Goal: Information Seeking & Learning: Learn about a topic

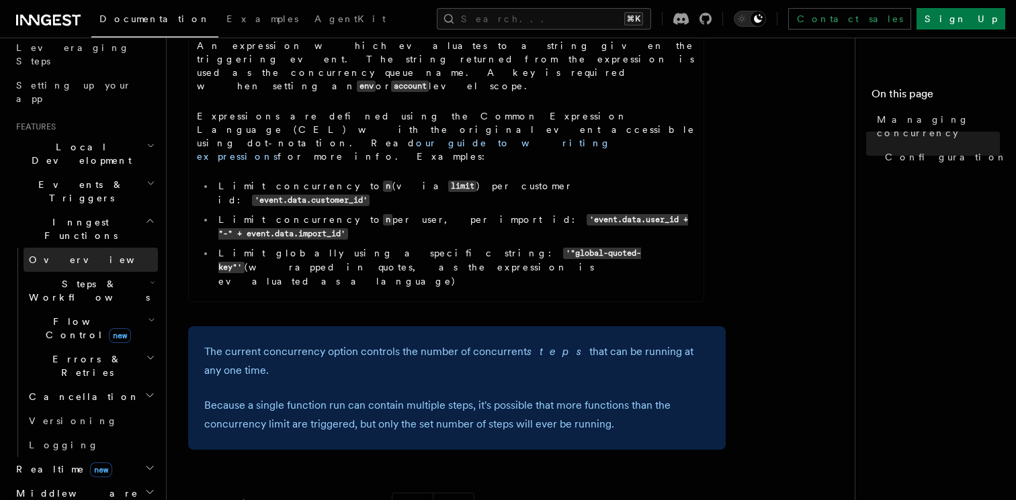
scroll to position [296, 0]
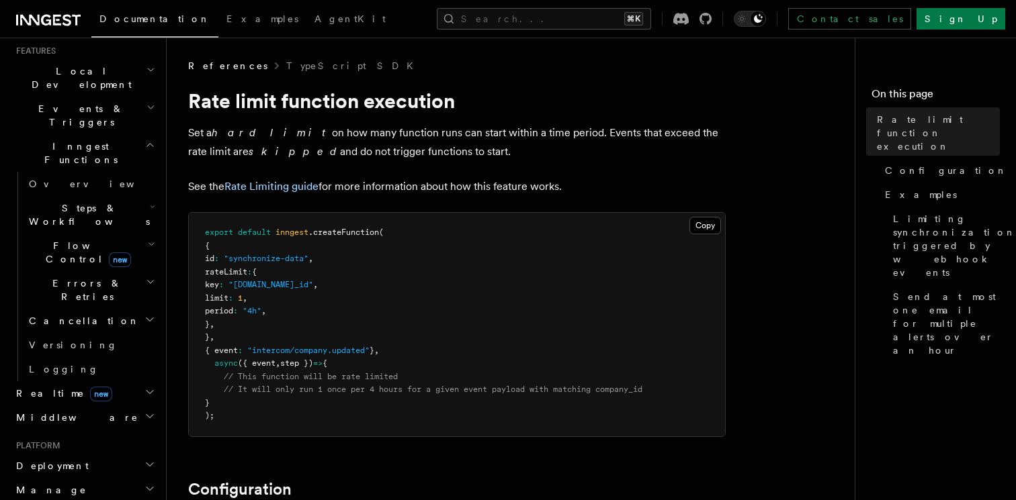
click at [322, 226] on pre "export default inngest .createFunction ( { id : "synchronize-data" , rateLimit …" at bounding box center [457, 325] width 536 height 224
click at [523, 15] on button "Search... ⌘K" at bounding box center [544, 18] width 214 height 21
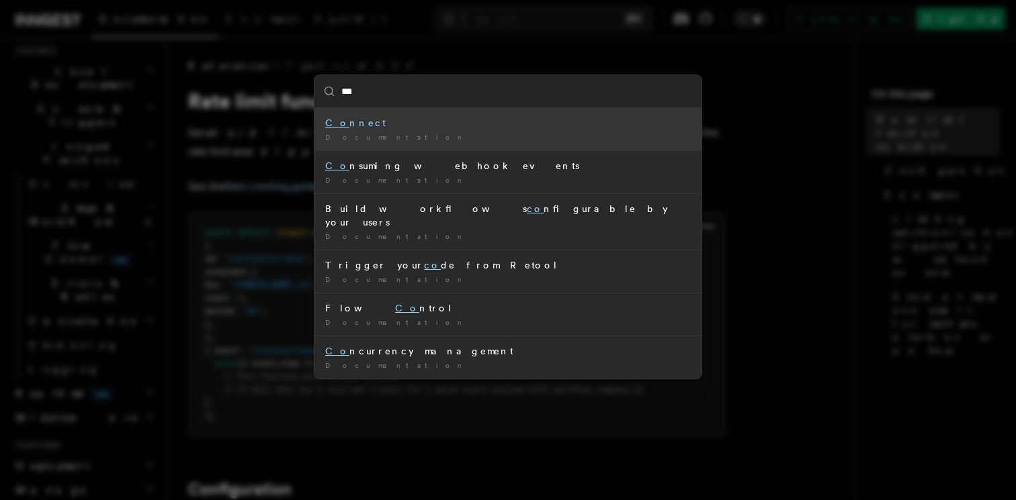
type input "****"
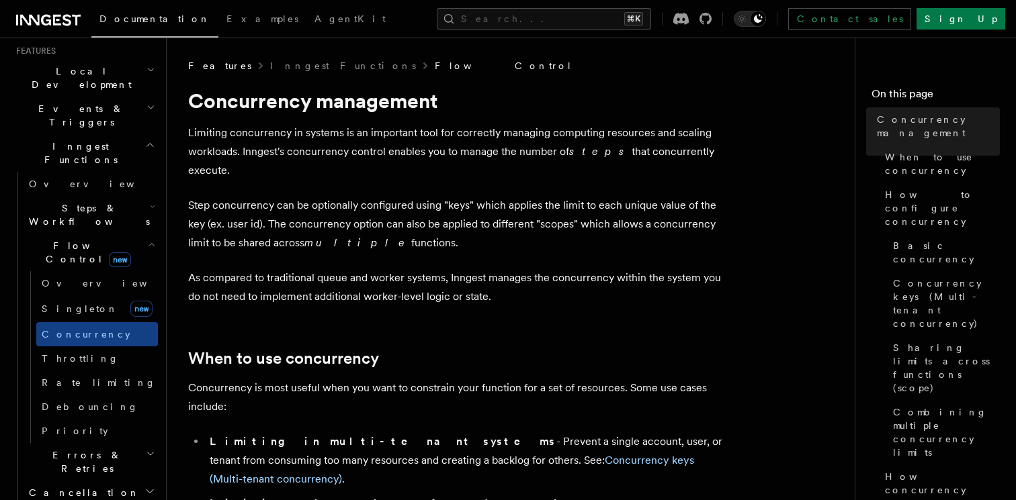
click at [435, 66] on link "Flow Control" at bounding box center [504, 65] width 138 height 13
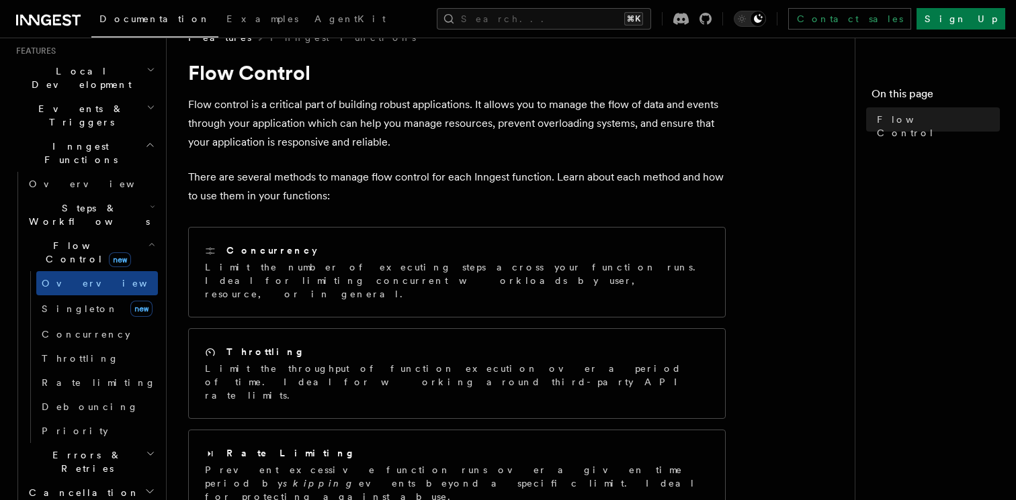
scroll to position [30, 0]
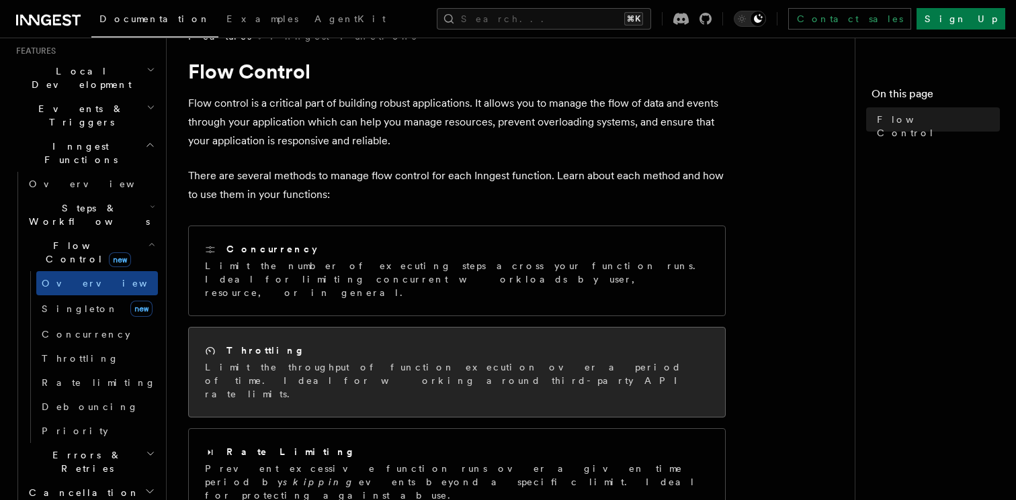
click at [306, 344] on div "Throttling" at bounding box center [457, 351] width 504 height 14
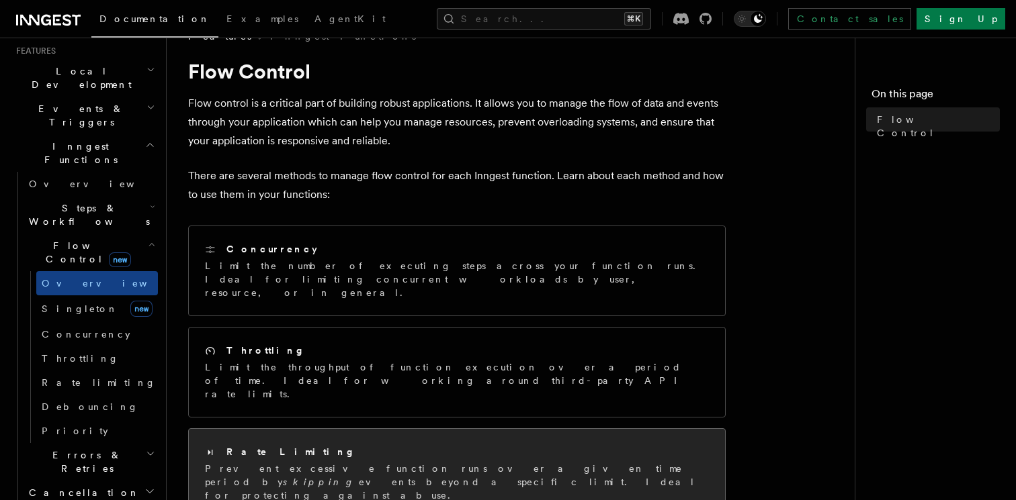
click at [287, 445] on div "Rate Limiting" at bounding box center [457, 452] width 504 height 14
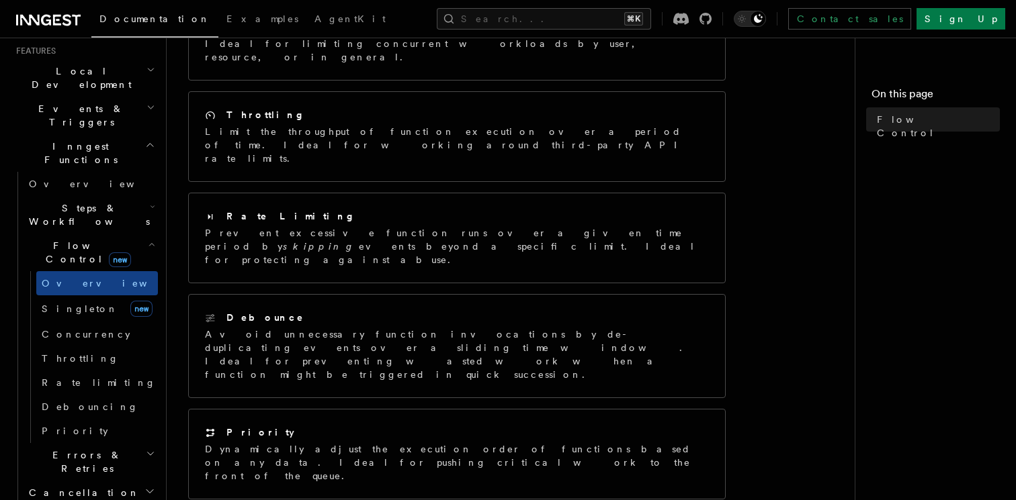
scroll to position [296, 0]
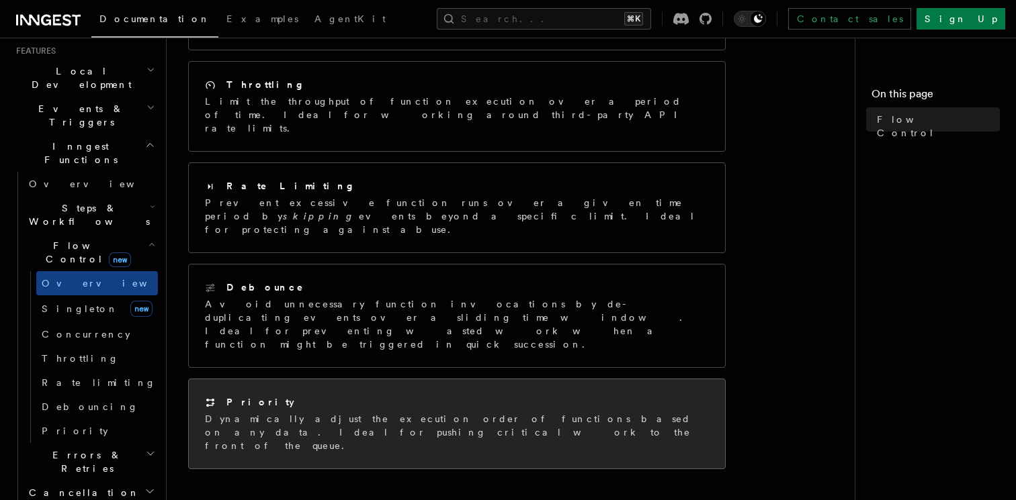
click at [362, 380] on div "Priority Dynamically adjust the execution order of functions based on any data.…" at bounding box center [457, 424] width 536 height 89
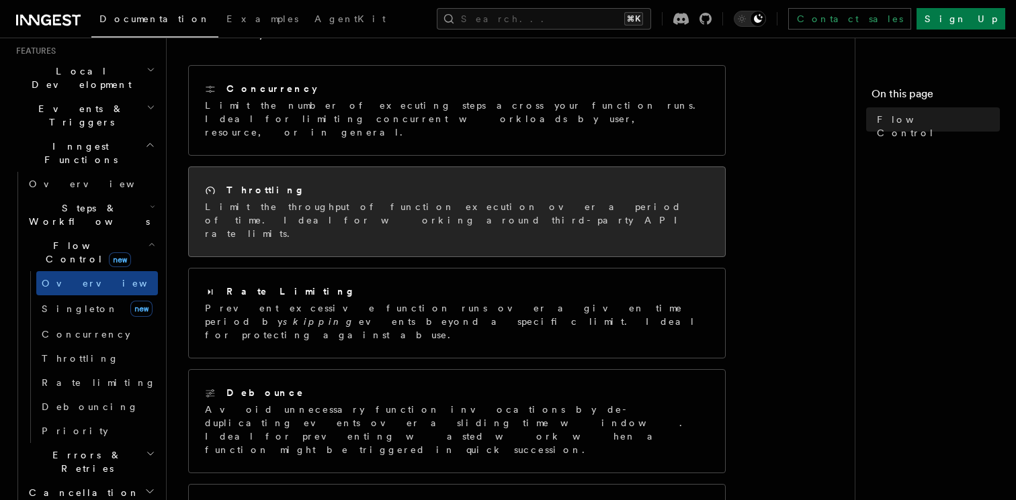
scroll to position [218, 0]
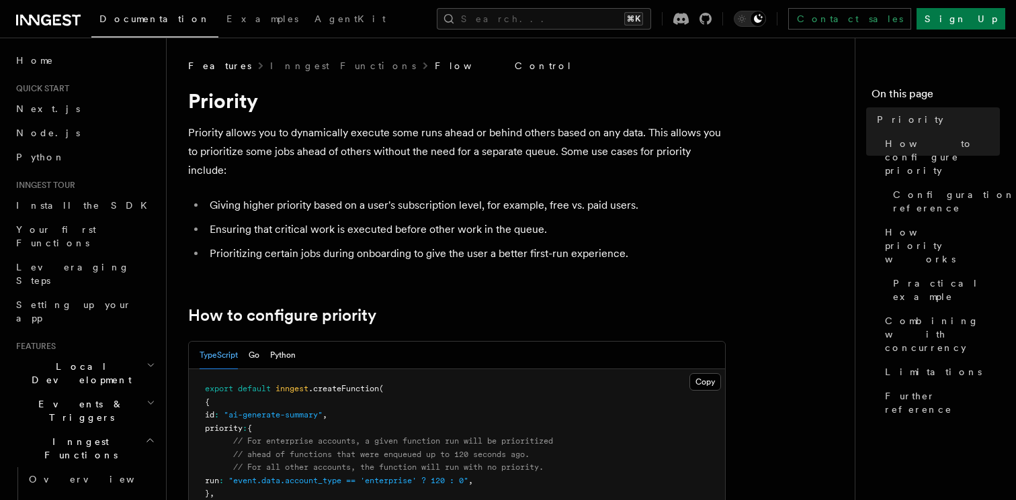
click at [435, 71] on link "Flow Control" at bounding box center [504, 65] width 138 height 13
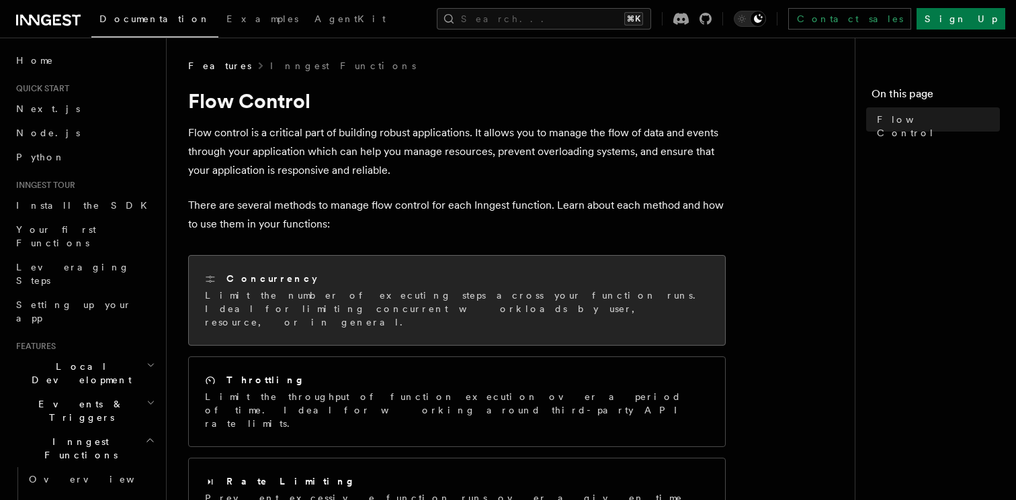
click at [251, 308] on p "Limit the number of executing steps across your function runs. Ideal for limiti…" at bounding box center [457, 309] width 504 height 40
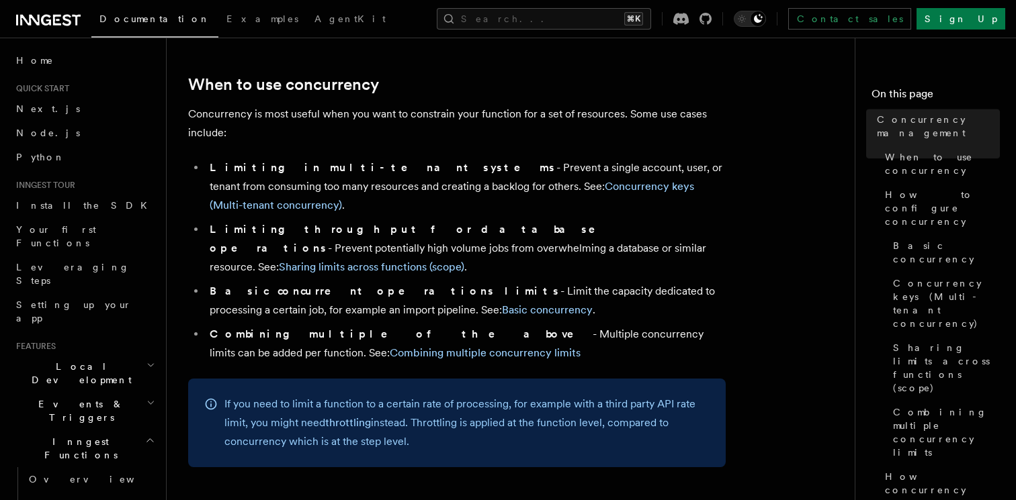
scroll to position [495, 0]
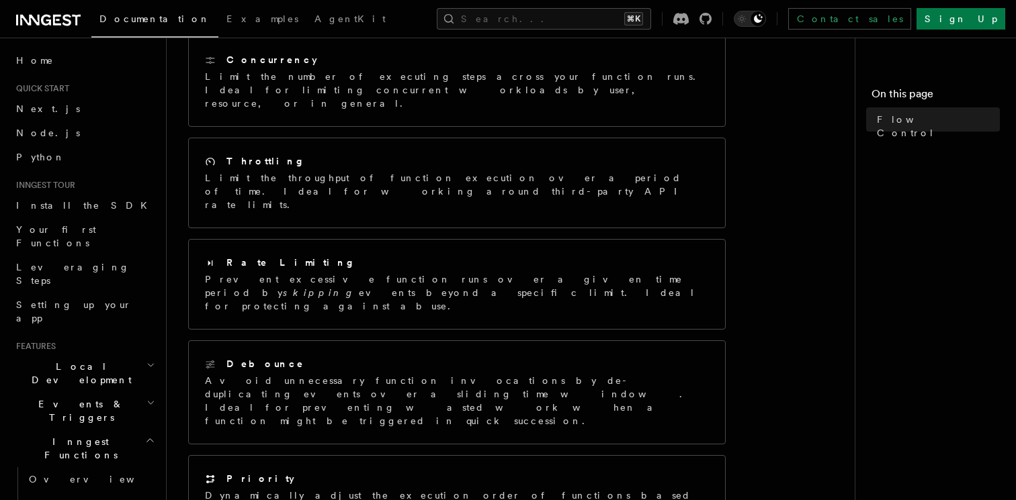
scroll to position [222, 0]
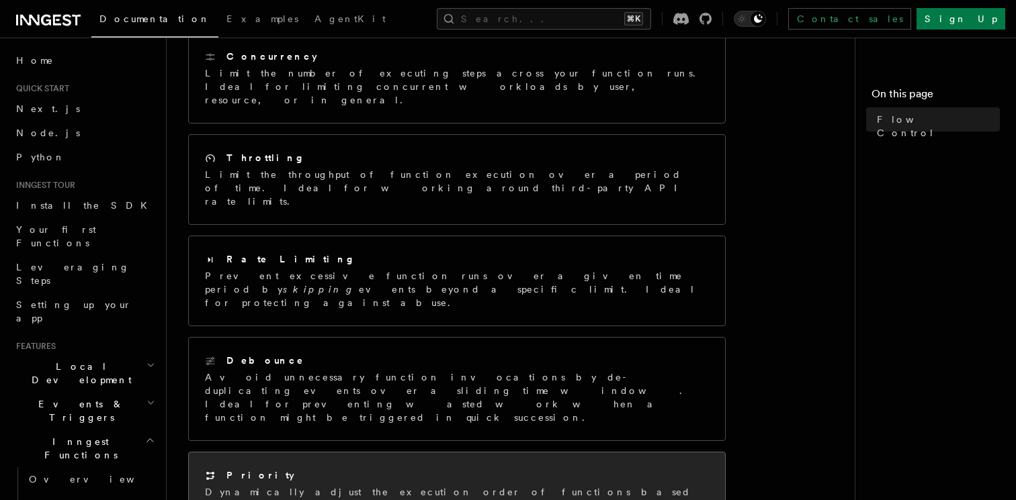
click at [447, 486] on p "Dynamically adjust the execution order of functions based on any data. Ideal fo…" at bounding box center [457, 506] width 504 height 40
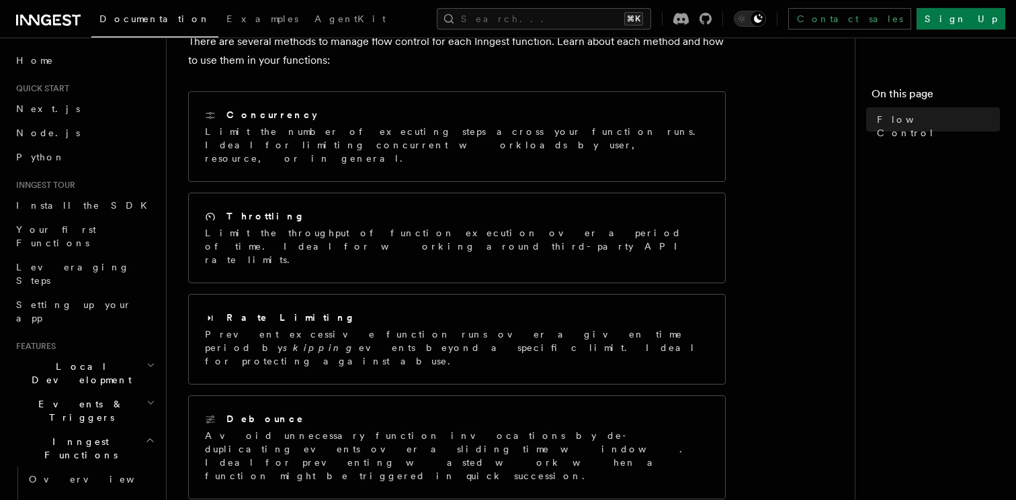
scroll to position [150, 0]
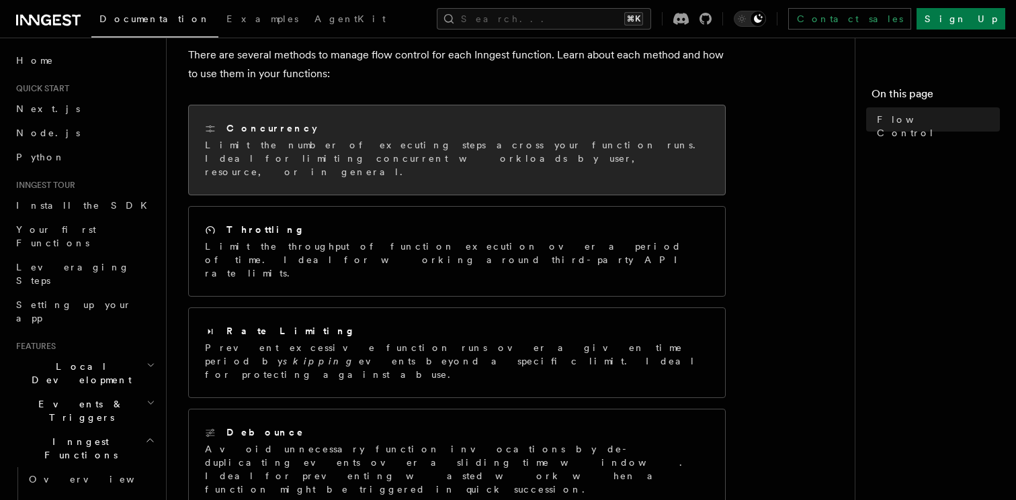
click at [285, 162] on p "Limit the number of executing steps across your function runs. Ideal for limiti…" at bounding box center [457, 158] width 504 height 40
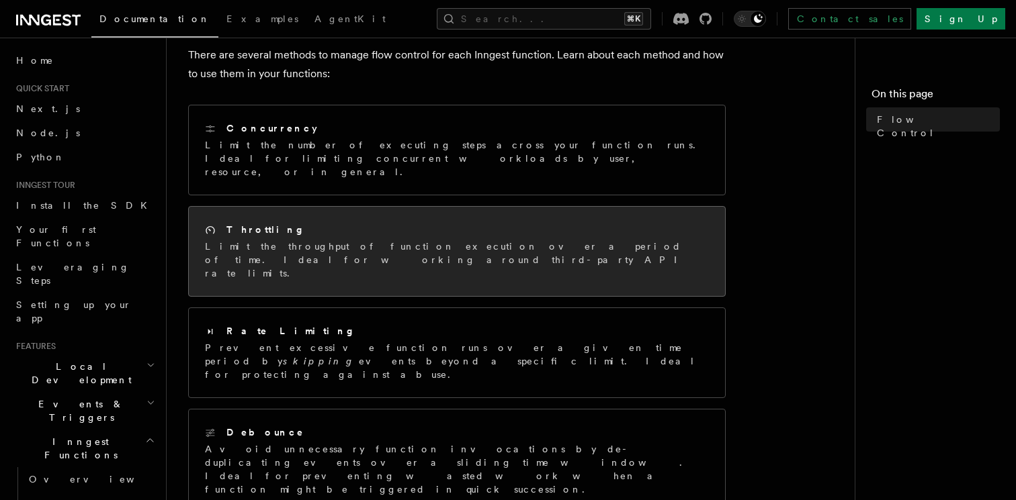
click at [253, 223] on h2 "Throttling" at bounding box center [265, 229] width 79 height 13
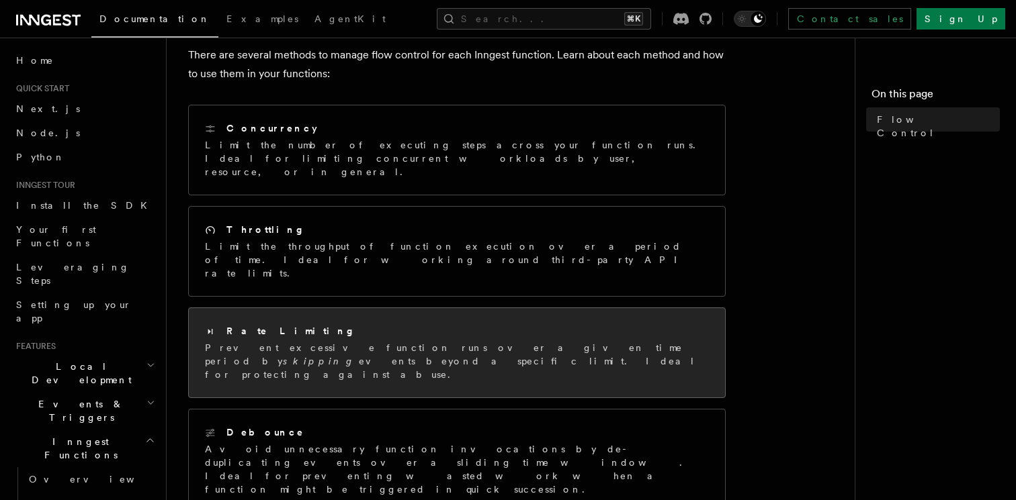
click at [247, 330] on div "Rate Limiting Prevent excessive function runs over a given time period by skipp…" at bounding box center [457, 352] width 536 height 89
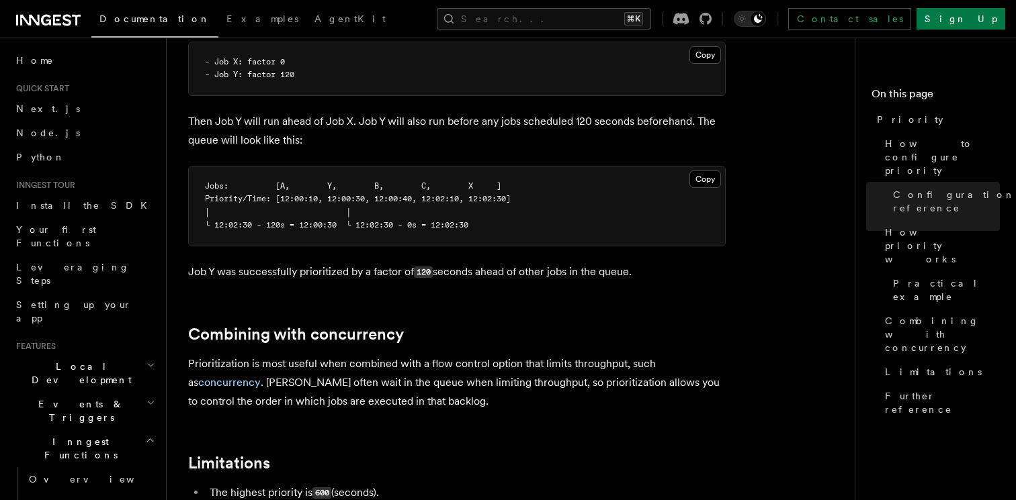
scroll to position [1340, 0]
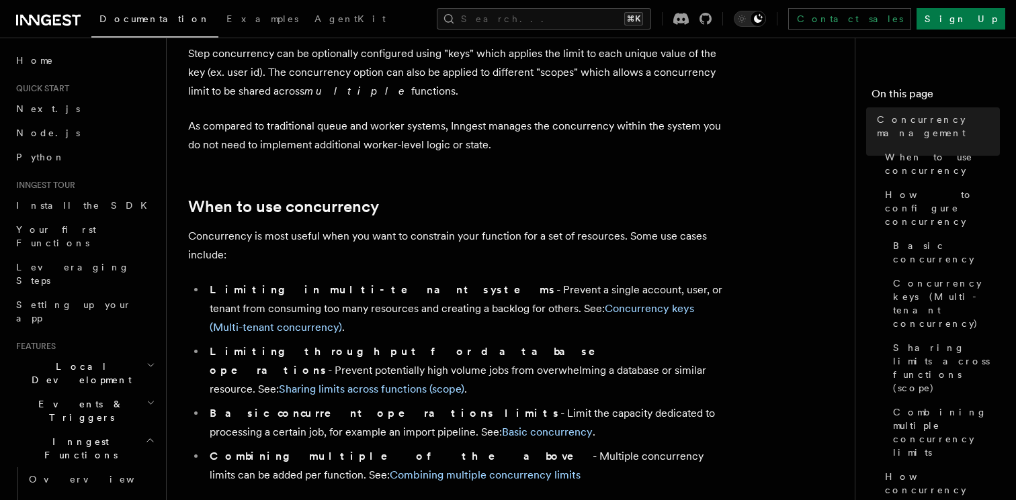
scroll to position [242, 0]
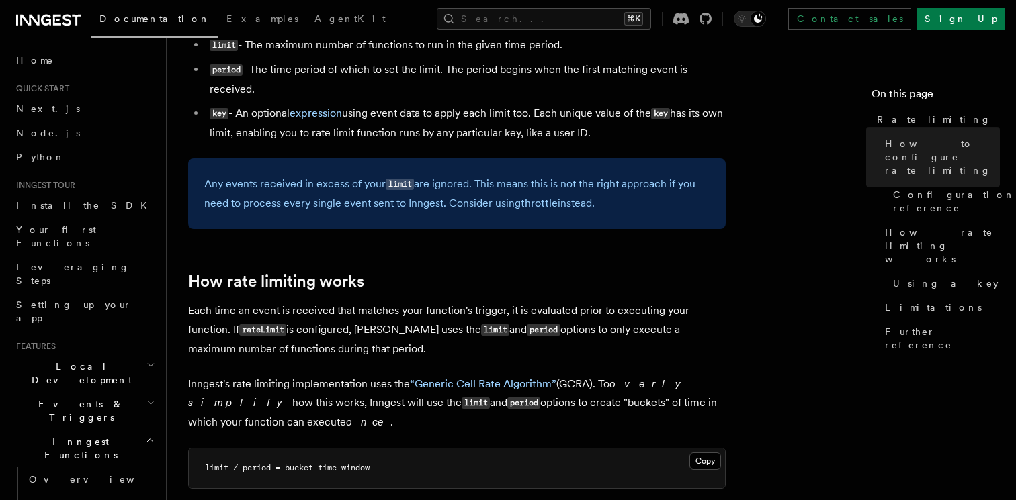
scroll to position [630, 0]
